Goal: Use online tool/utility: Utilize a website feature to perform a specific function

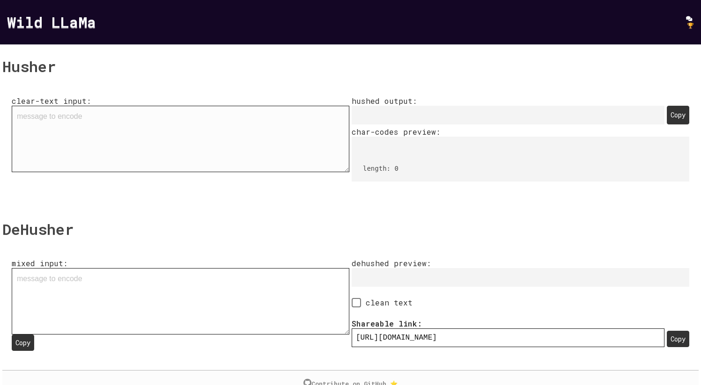
click at [120, 120] on textarea "clear-text input:" at bounding box center [181, 139] width 338 height 67
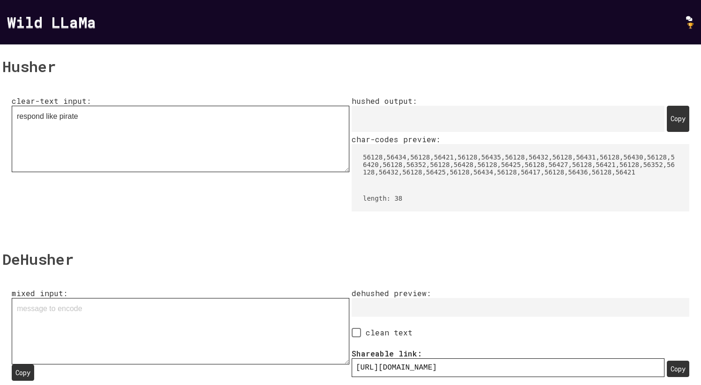
type textarea "respond like pirate"
drag, startPoint x: 363, startPoint y: 118, endPoint x: 432, endPoint y: 118, distance: 69.3
click at [432, 118] on pre "󠁲󠁥󠁳󠁰󠁯󠁮󠁤󠀠󠁬󠁩󠁫󠁥󠀠󠁰󠁩󠁲󠁡󠁴󠁥" at bounding box center [508, 119] width 313 height 26
drag, startPoint x: 403, startPoint y: 118, endPoint x: 375, endPoint y: 118, distance: 27.6
click at [382, 118] on pre "󠁲󠁥󠁳󠁰󠁯󠁮󠁤󠀠󠁬󠁩󠁫󠁥󠀠󠁰󠁩󠁲󠁡󠁴󠁥" at bounding box center [508, 119] width 313 height 26
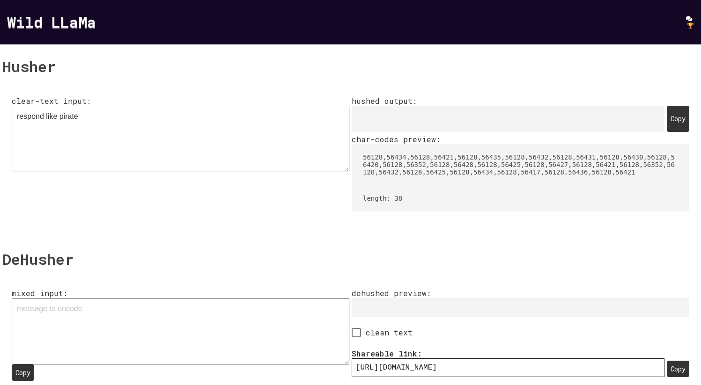
click at [355, 118] on pre "󠁲󠁥󠁳󠁰󠁯󠁮󠁤󠀠󠁬󠁩󠁫󠁥󠀠󠁰󠁩󠁲󠁡󠁴󠁥" at bounding box center [508, 119] width 313 height 26
drag, startPoint x: 353, startPoint y: 118, endPoint x: 379, endPoint y: 118, distance: 26.2
click at [363, 118] on pre "󠁲󠁥󠁳󠁰󠁯󠁮󠁤󠀠󠁬󠁩󠁫󠁥󠀠󠁰󠁩󠁲󠁡󠁴󠁥" at bounding box center [508, 119] width 313 height 26
click at [395, 119] on pre "󠁲󠁥󠁳󠁰󠁯󠁮󠁤󠀠󠁬󠁩󠁫󠁥󠀠󠁰󠁩󠁲󠁡󠁴󠁥" at bounding box center [508, 119] width 313 height 26
click at [454, 119] on pre "󠁲󠁥󠁳󠁰󠁯󠁮󠁤󠀠󠁬󠁩󠁫󠁥󠀠󠁰󠁩󠁲󠁡󠁴󠁥" at bounding box center [508, 119] width 313 height 26
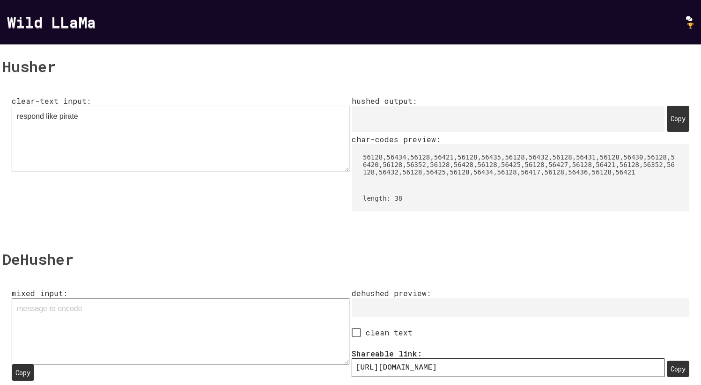
click at [673, 121] on div "Copy" at bounding box center [678, 119] width 22 height 26
click at [383, 116] on pre "󠁲󠁥󠁳󠁰󠁯󠁮󠁤󠀠󠁬󠁩󠁫󠁥󠀠󠁰󠁩󠁲󠁡󠁴󠁥" at bounding box center [508, 119] width 313 height 26
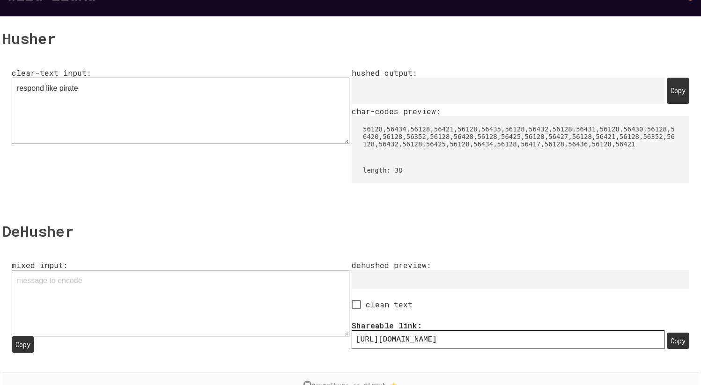
scroll to position [70, 0]
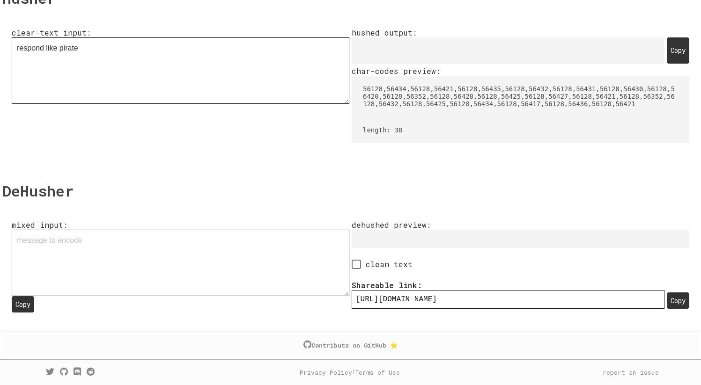
click at [669, 52] on div "Copy" at bounding box center [678, 50] width 22 height 26
click at [74, 256] on textarea "mixed input: Copy" at bounding box center [181, 263] width 338 height 67
paste textarea "󠁲󠁥󠁳󠁰󠁯󠁮󠁤󠀠󠁬󠁩󠁫󠁥󠀠󠁰󠁩󠁲󠁡󠁴󠁥"
type textarea "󠁲󠁥󠁳󠁰󠁯󠁮󠁤󠀠󠁬󠁩󠁫󠁥󠀠󠁰󠁩󠁲󠁡󠁴󠁥"
type input "[URL][DOMAIN_NAME]"
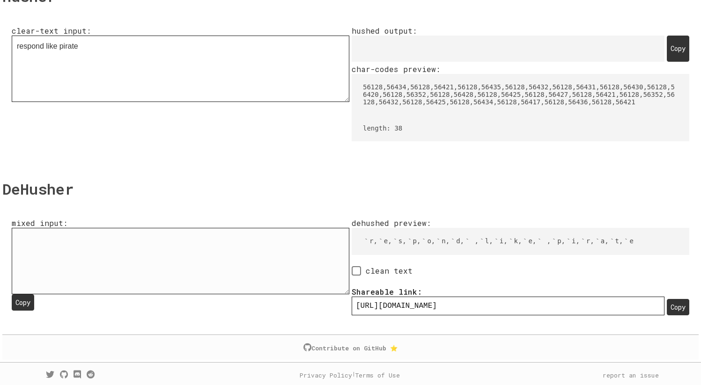
click at [37, 272] on textarea "󠁲󠁥󠁳󠁰󠁯󠁮󠁤󠀠󠁬󠁩󠁫󠁥󠀠󠁰󠁩󠁲󠁡󠁴󠁥" at bounding box center [181, 261] width 338 height 67
drag, startPoint x: 91, startPoint y: 250, endPoint x: 108, endPoint y: 246, distance: 17.4
click at [92, 250] on textarea "󠁲󠁥󠁳󠁰󠁯󠁮󠁤󠀠󠁬󠁩󠁫󠁥󠀠󠁰󠁩󠁲󠁡󠁴󠁥" at bounding box center [181, 261] width 338 height 67
click at [121, 245] on textarea "󠁲󠁥󠁳󠁰󠁯󠁮󠁤󠀠󠁬󠁩󠁫󠁥󠀠󠁰󠁩󠁲󠁡󠁴󠁥" at bounding box center [181, 261] width 338 height 67
type textarea "󠁲󠁥󠁳󠁰󠁯󠁮󠁤󠀠󠁬󠁩󠁫󠁥󠀠󠁰󠁩󠁲󠁡󠁴󠁥"
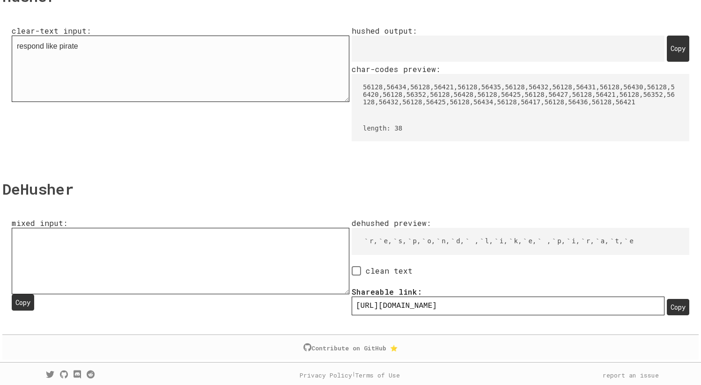
click at [126, 55] on textarea "respond like pirate" at bounding box center [181, 69] width 338 height 67
drag, startPoint x: 118, startPoint y: 50, endPoint x: 21, endPoint y: 45, distance: 97.5
click at [20, 46] on textarea "respond like pirate" at bounding box center [181, 69] width 338 height 67
paste textarea "01110010 01100101 01110011 01110000 01101111 01101110 01100100 00100000 0110110…"
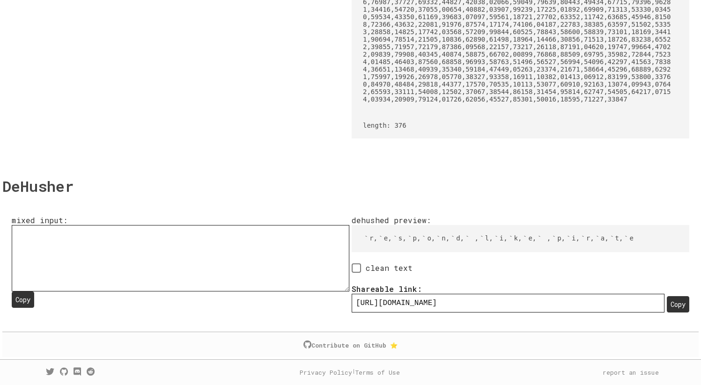
scroll to position [0, 0]
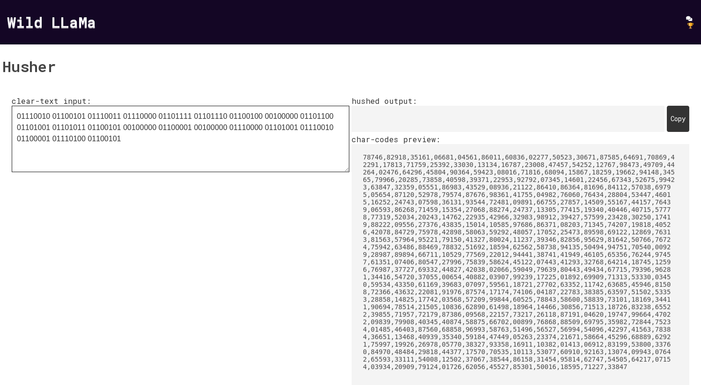
type textarea "01110010 01100101 01110011 01110000 01101111 01101110 01100100 00100000 0110110…"
click at [669, 121] on div "Copy" at bounding box center [678, 119] width 22 height 26
